Goal: Navigation & Orientation: Find specific page/section

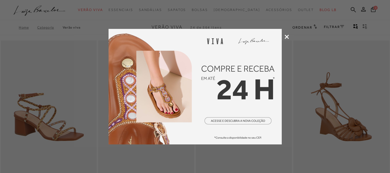
click at [286, 35] on icon at bounding box center [286, 37] width 4 height 4
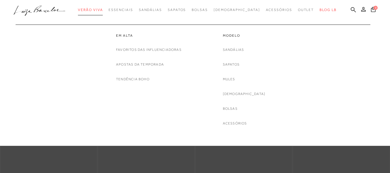
click at [103, 10] on span "Verão Viva" at bounding box center [90, 10] width 25 height 4
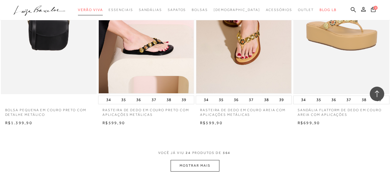
scroll to position [1096, 0]
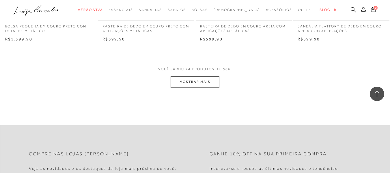
click at [199, 80] on button "MOSTRAR MAIS" at bounding box center [194, 81] width 48 height 11
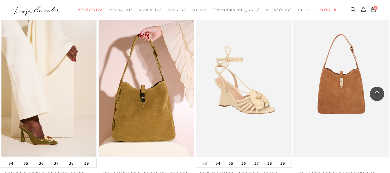
scroll to position [2192, 0]
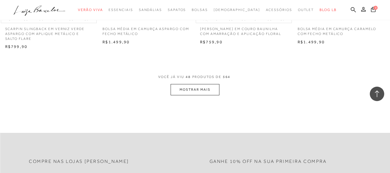
click at [181, 89] on button "MOSTRAR MAIS" at bounding box center [194, 89] width 48 height 11
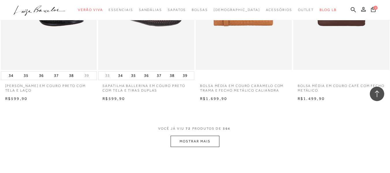
scroll to position [3288, 0]
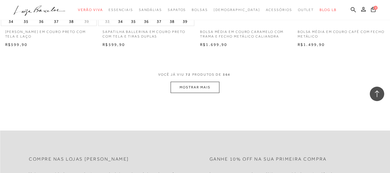
click at [198, 89] on button "MOSTRAR MAIS" at bounding box center [194, 87] width 48 height 11
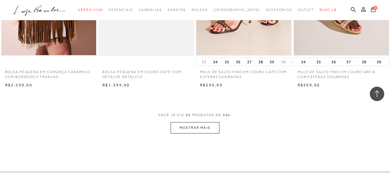
scroll to position [4413, 0]
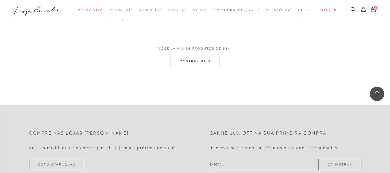
click at [204, 58] on button "MOSTRAR MAIS" at bounding box center [194, 61] width 48 height 11
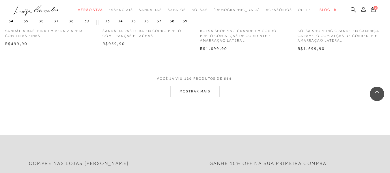
scroll to position [5481, 0]
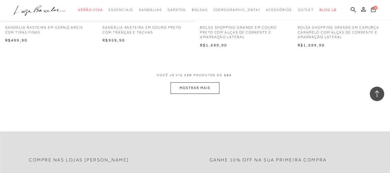
click at [205, 83] on button "MOSTRAR MAIS" at bounding box center [194, 87] width 48 height 11
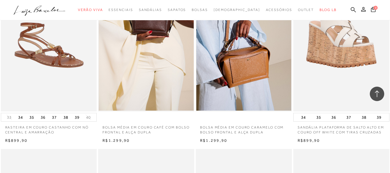
scroll to position [5683, 0]
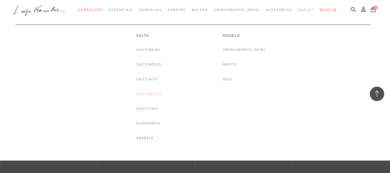
click at [149, 94] on link "Salto Bloco" at bounding box center [148, 94] width 25 height 6
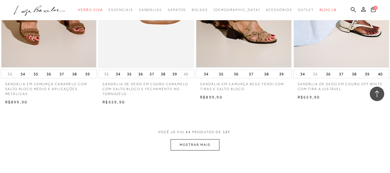
scroll to position [1096, 0]
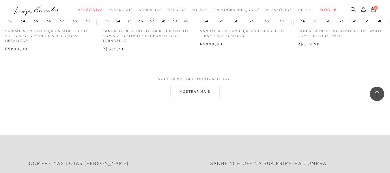
click at [175, 94] on button "MOSTRAR MAIS" at bounding box center [194, 91] width 48 height 11
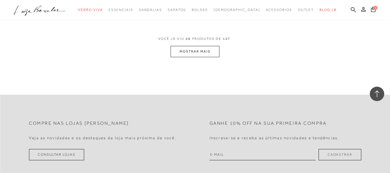
scroll to position [2250, 0]
drag, startPoint x: 182, startPoint y: 43, endPoint x: 188, endPoint y: 46, distance: 6.5
click at [183, 43] on span "VOCÊ JÁ VIU 48 PRODUTOS DE 127" at bounding box center [195, 40] width 74 height 10
click at [203, 53] on button "MOSTRAR MAIS" at bounding box center [194, 51] width 48 height 11
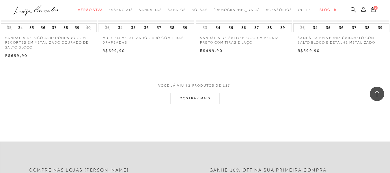
scroll to position [3317, 0]
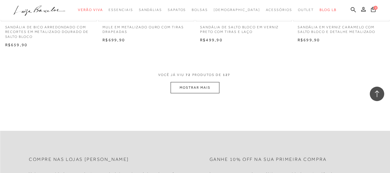
click at [188, 86] on button "MOSTRAR MAIS" at bounding box center [194, 87] width 48 height 11
